Goal: Task Accomplishment & Management: Manage account settings

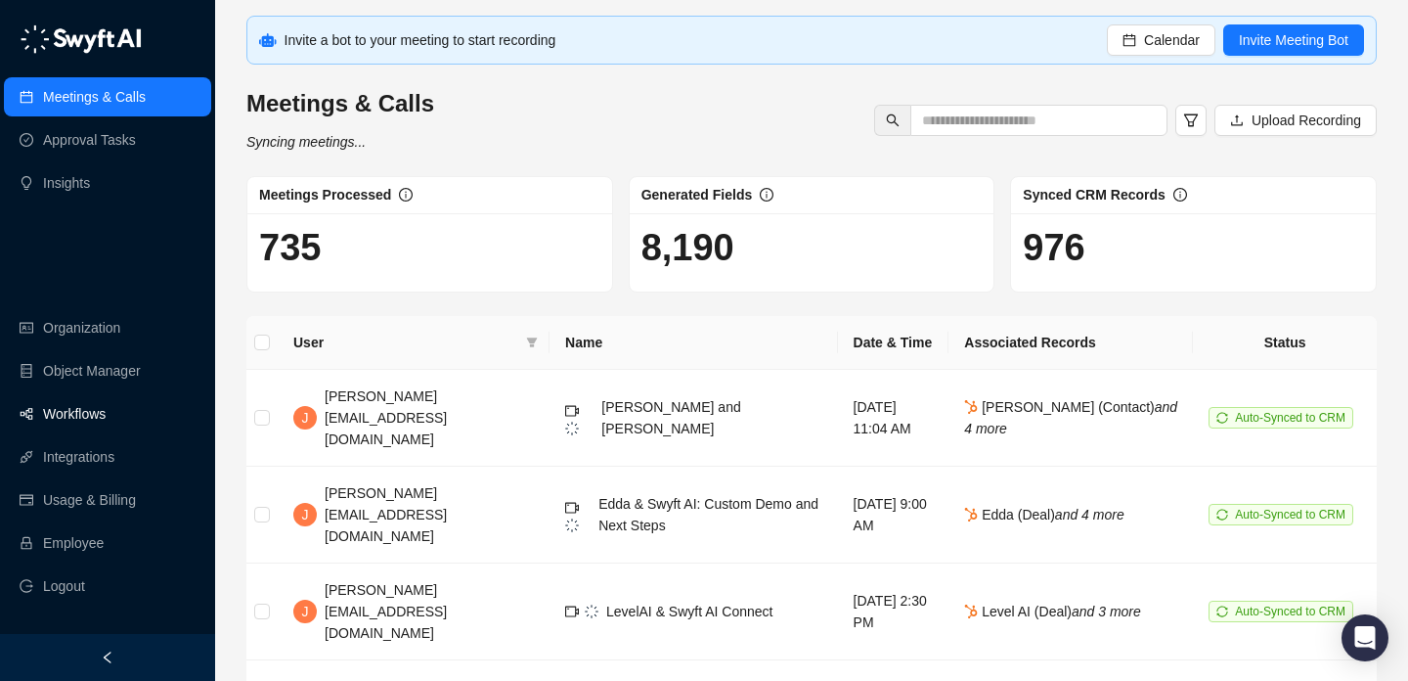
click at [106, 414] on link "Workflows" at bounding box center [74, 413] width 63 height 39
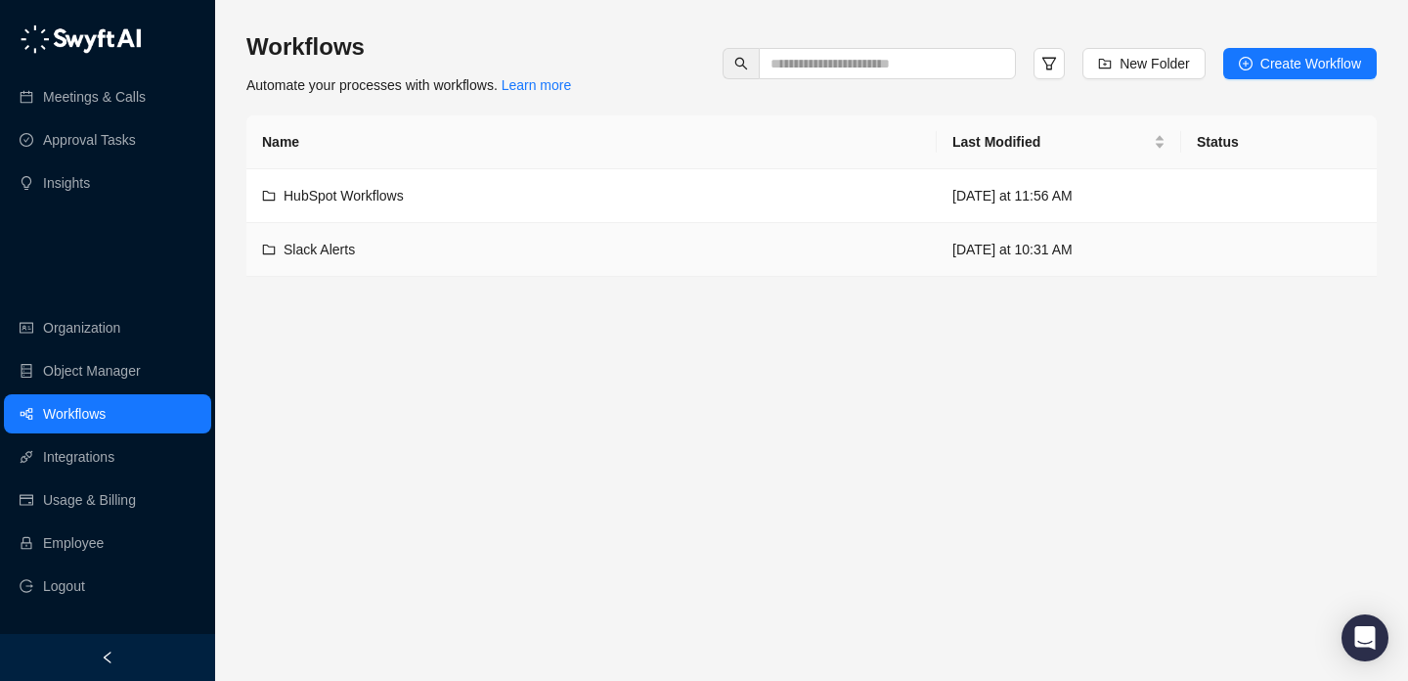
click at [417, 236] on td "Slack Alerts" at bounding box center [591, 250] width 690 height 54
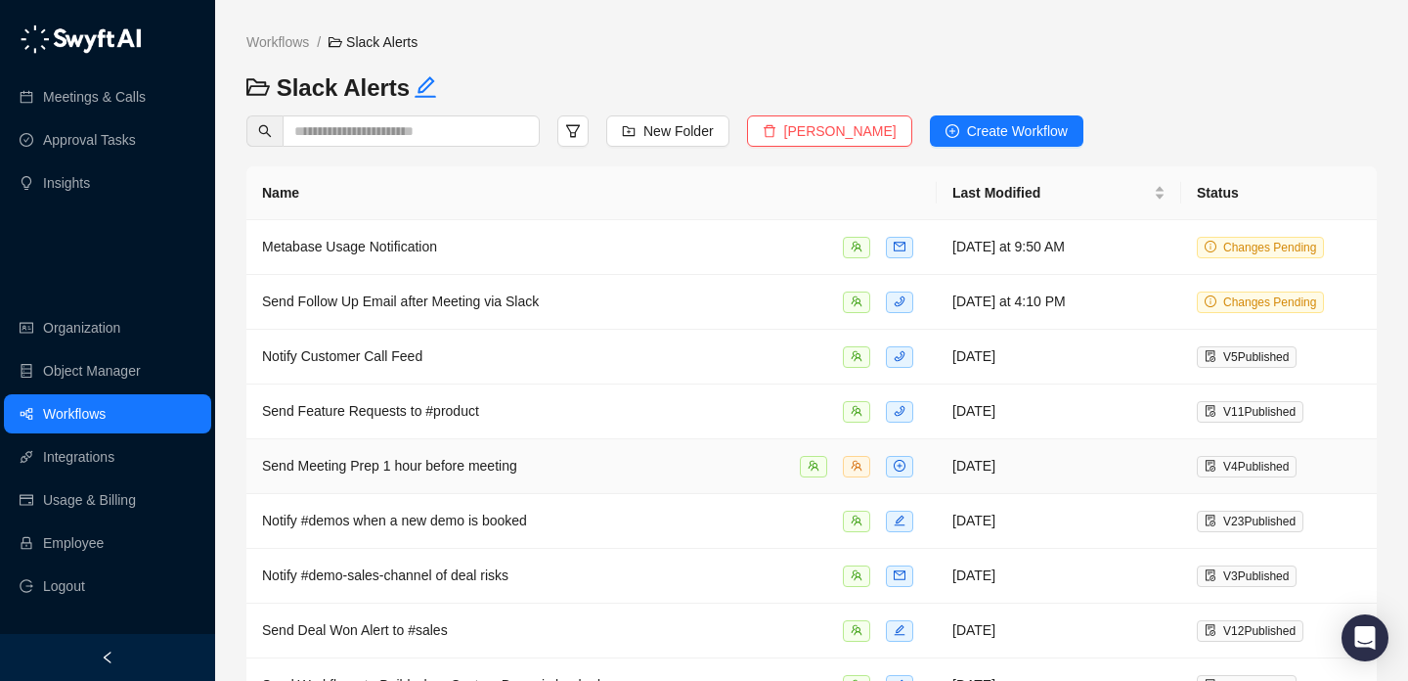
click at [669, 462] on div "Send Meeting Prep 1 hour before meeting" at bounding box center [591, 466] width 659 height 22
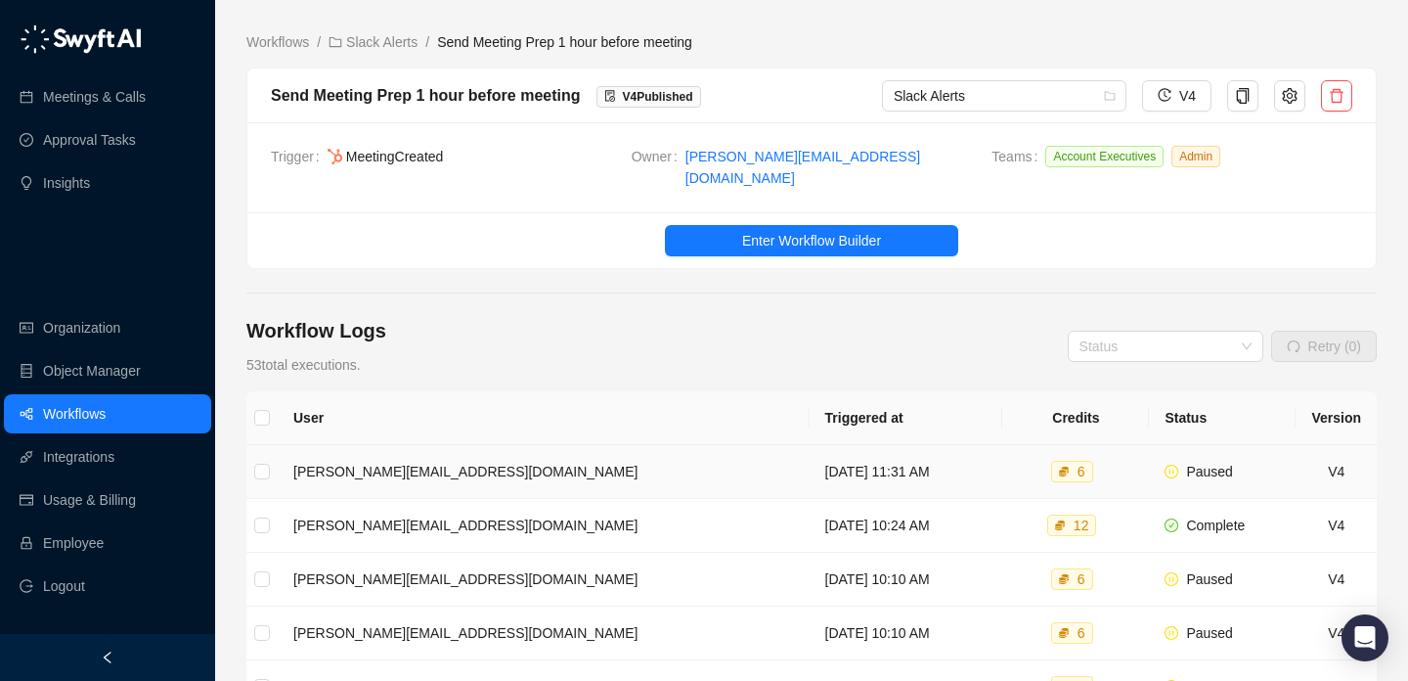
click at [984, 464] on td "[DATE] 11:31 AM" at bounding box center [907, 472] width 194 height 54
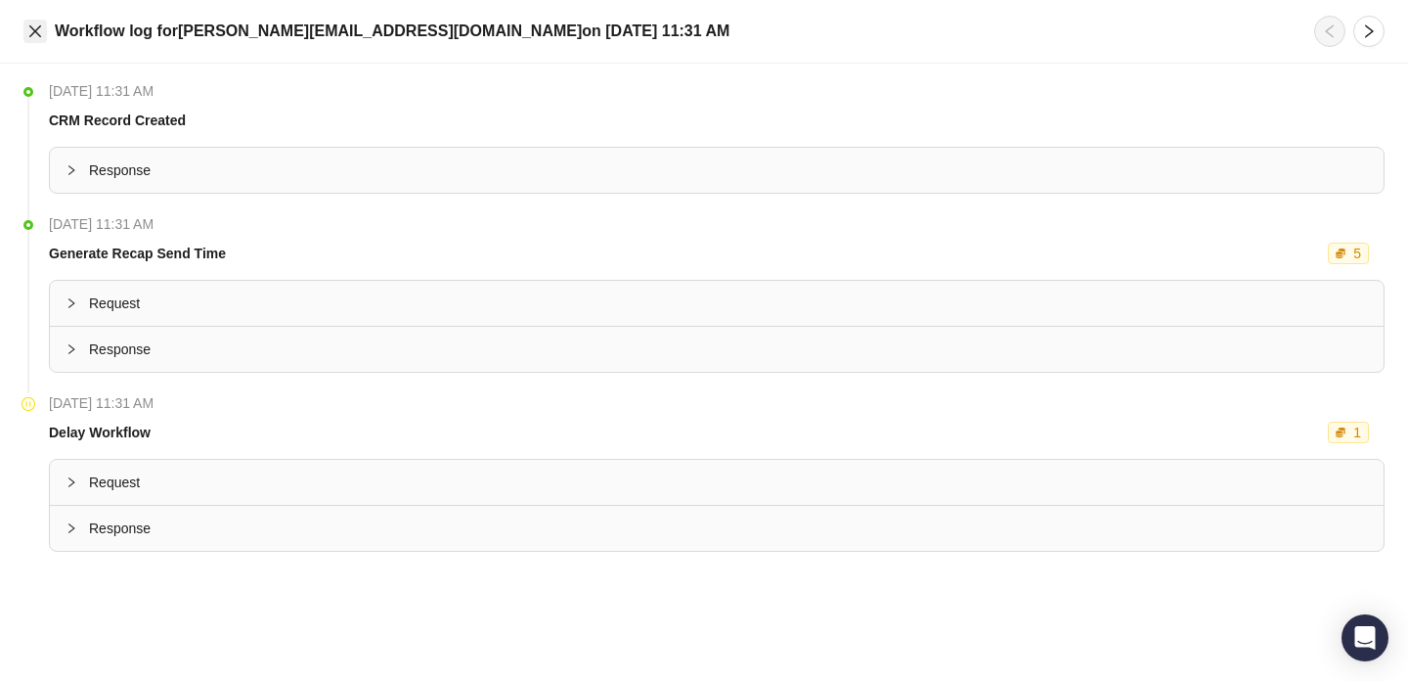
click at [44, 37] on button "Close" at bounding box center [34, 31] width 23 height 23
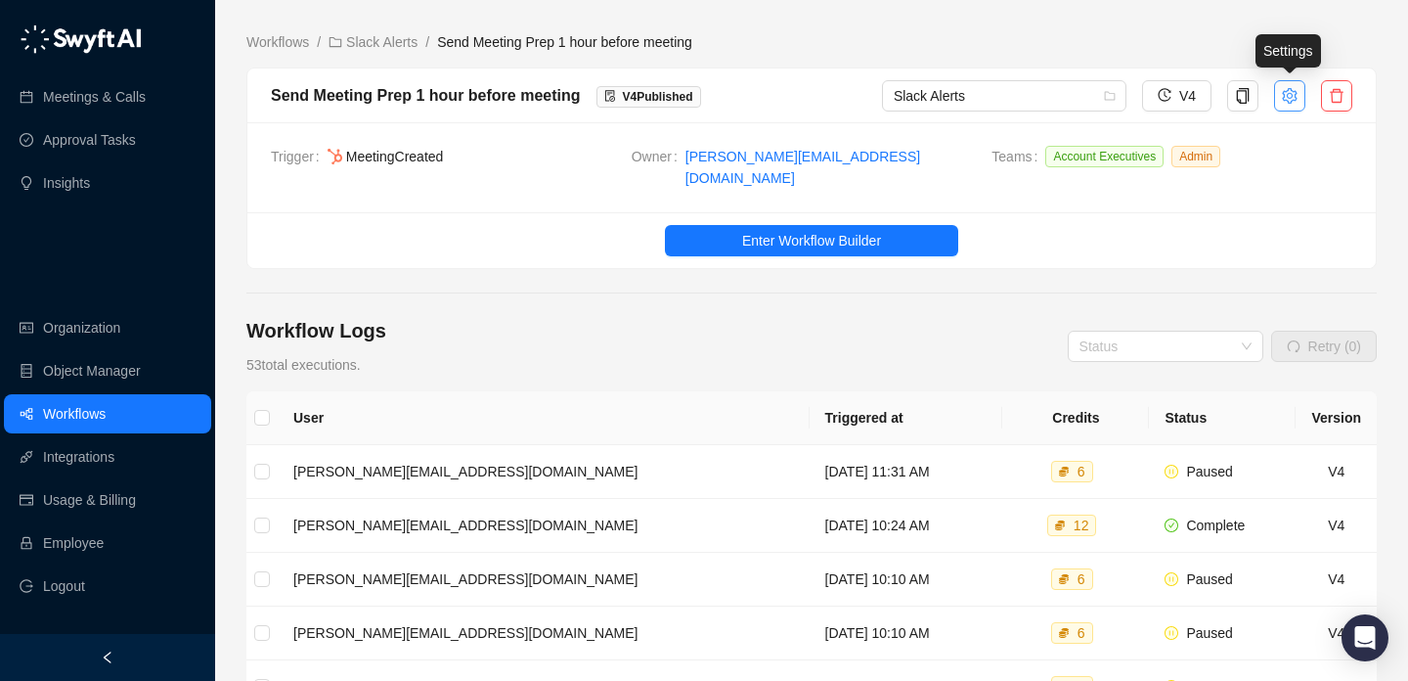
click at [1288, 96] on icon "setting" at bounding box center [1289, 95] width 15 height 16
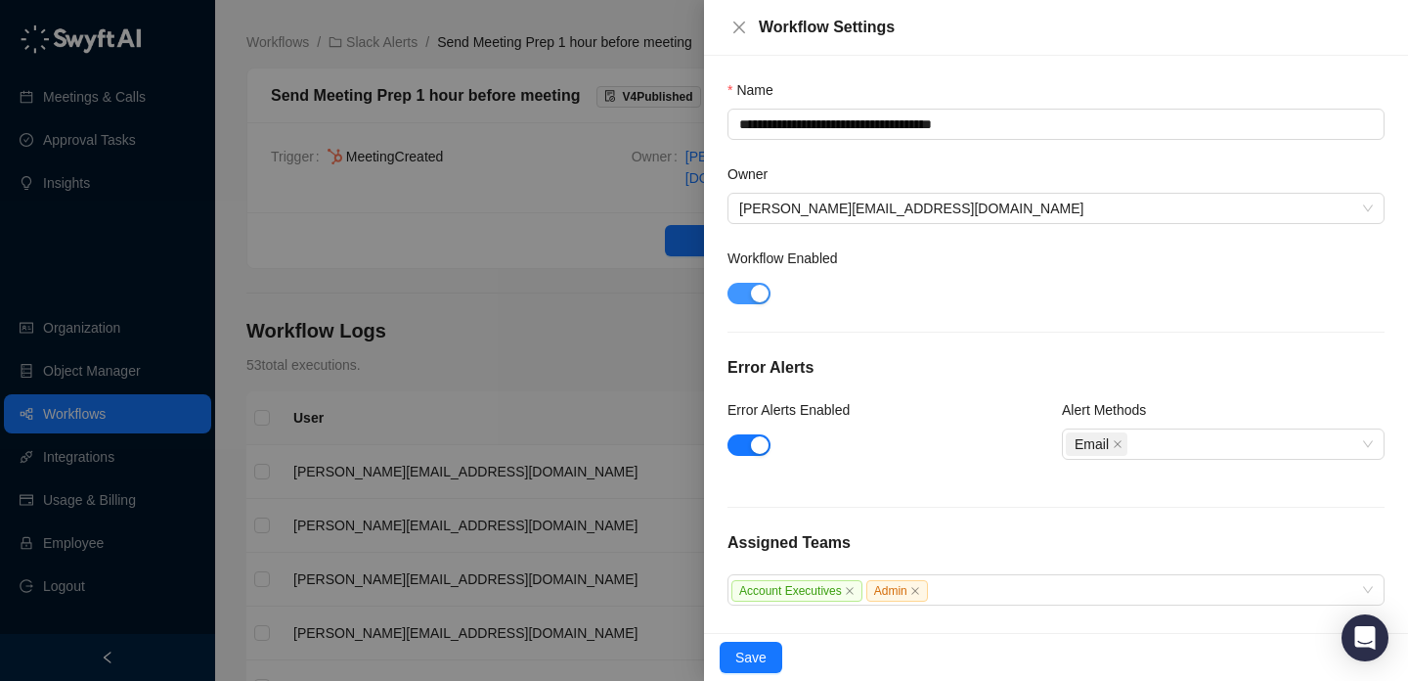
click at [747, 283] on span "button" at bounding box center [749, 294] width 43 height 22
click at [753, 663] on span "Save" at bounding box center [750, 657] width 31 height 22
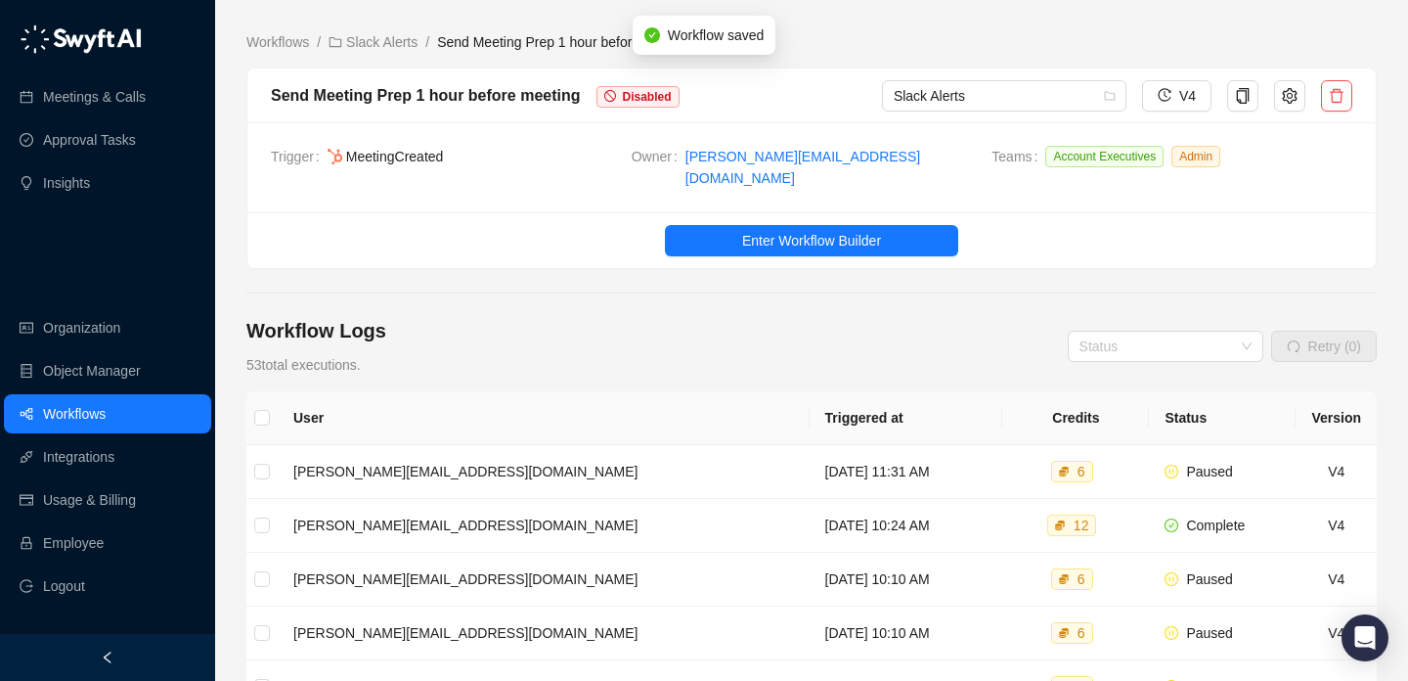
click at [404, 55] on main "Workflows / Slack Alerts / Send Meeting Prep 1 hour before meeting Send Meeting…" at bounding box center [811, 611] width 1131 height 1161
click at [403, 41] on link "Slack Alerts" at bounding box center [373, 42] width 97 height 22
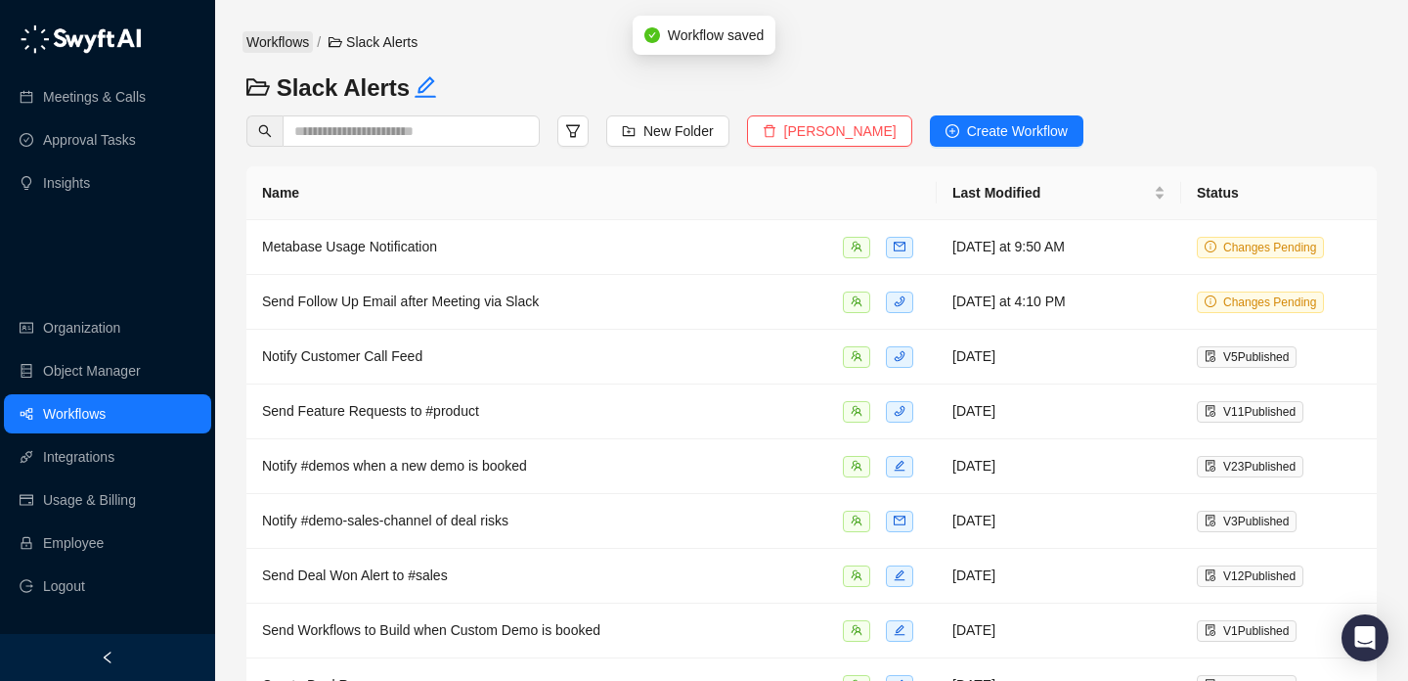
click at [272, 35] on link "Workflows" at bounding box center [278, 42] width 70 height 22
